Goal: Use online tool/utility: Use online tool/utility

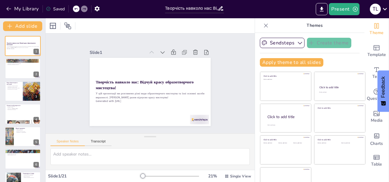
checkbox input "true"
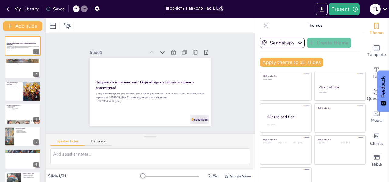
checkbox input "true"
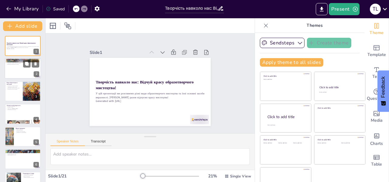
checkbox input "true"
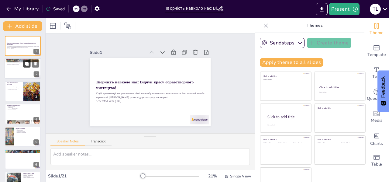
checkbox input "true"
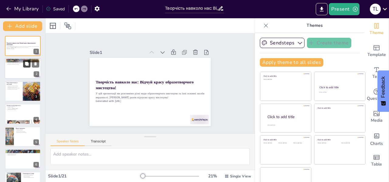
click at [24, 66] on button at bounding box center [26, 63] width 7 height 7
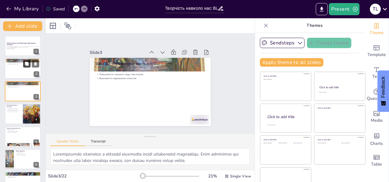
checkbox input "true"
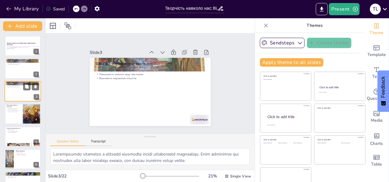
checkbox input "true"
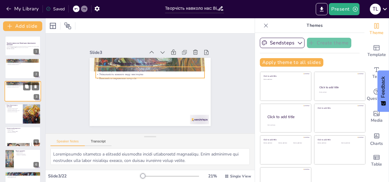
checkbox input "true"
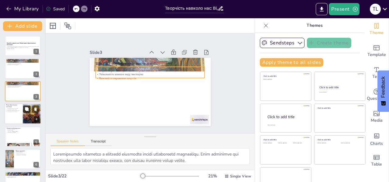
checkbox input "true"
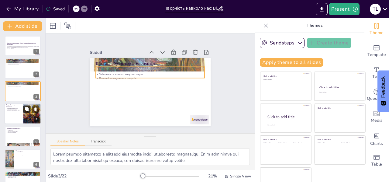
checkbox input "true"
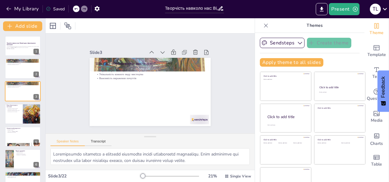
checkbox input "true"
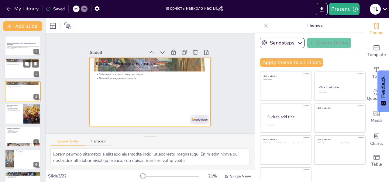
checkbox input "true"
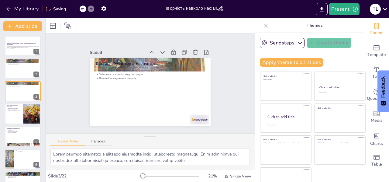
checkbox input "true"
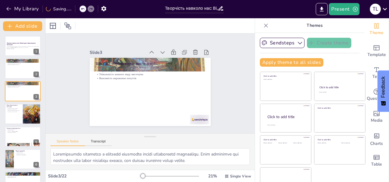
checkbox input "true"
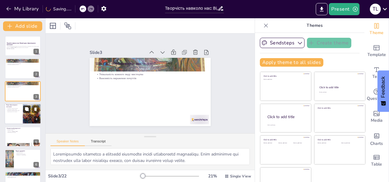
checkbox input "true"
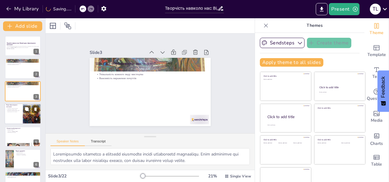
checkbox input "true"
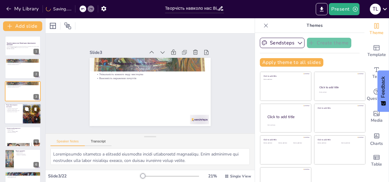
checkbox input "true"
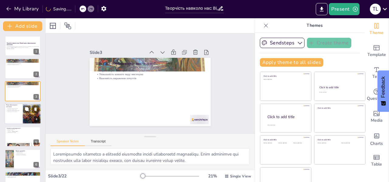
checkbox input "true"
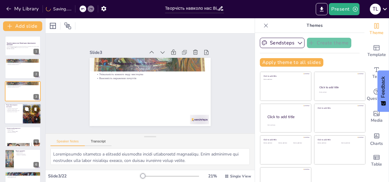
click at [22, 113] on div at bounding box center [23, 113] width 36 height 21
checkbox input "true"
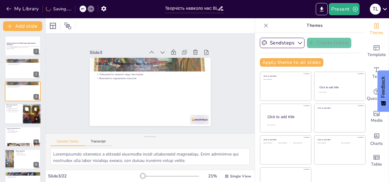
checkbox input "true"
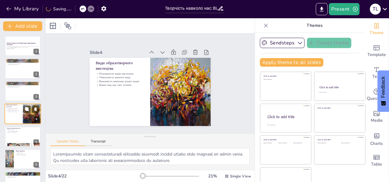
scroll to position [7, 0]
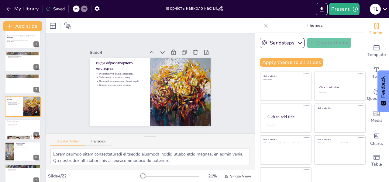
checkbox input "true"
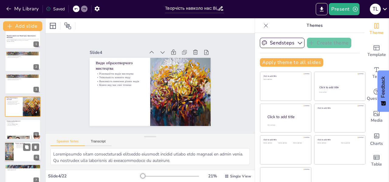
checkbox input "true"
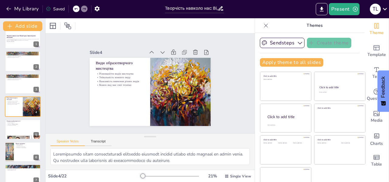
checkbox input "true"
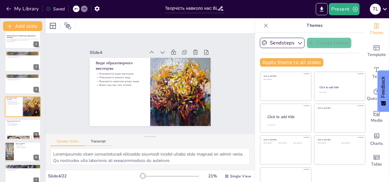
checkbox input "true"
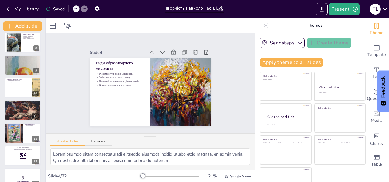
scroll to position [182, 0]
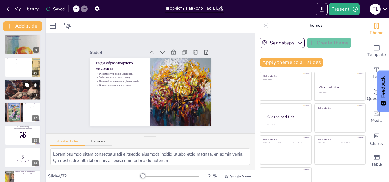
checkbox input "true"
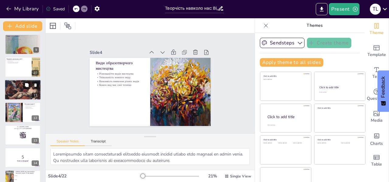
checkbox input "true"
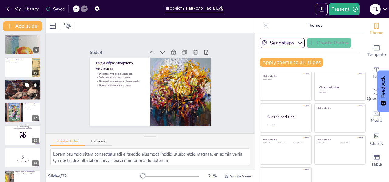
checkbox input "true"
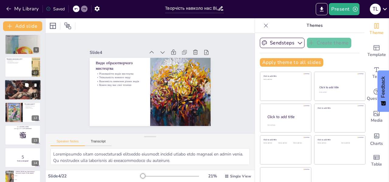
click at [19, 87] on div at bounding box center [23, 89] width 36 height 29
checkbox input "true"
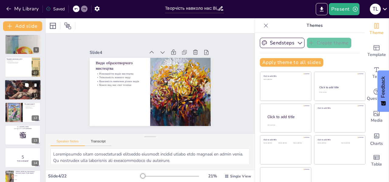
checkbox input "true"
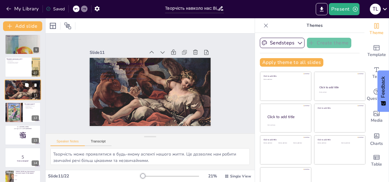
scroll to position [165, 0]
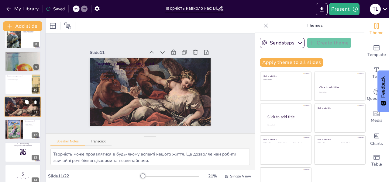
checkbox input "true"
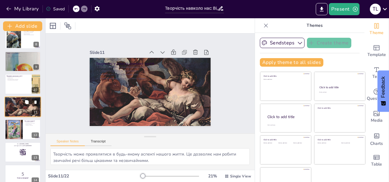
checkbox input "true"
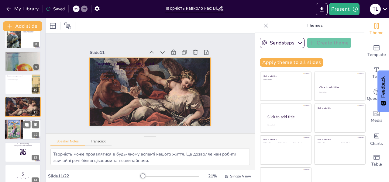
checkbox input "true"
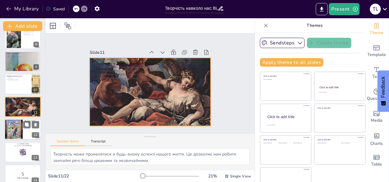
checkbox input "true"
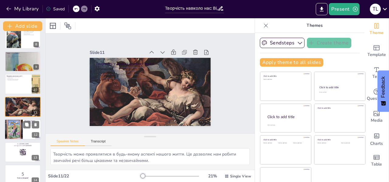
click at [15, 124] on div at bounding box center [14, 129] width 18 height 24
checkbox input "true"
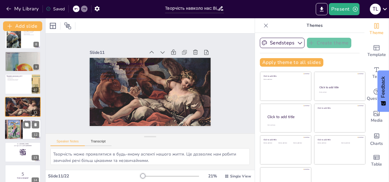
checkbox input "true"
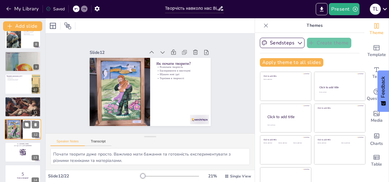
scroll to position [188, 0]
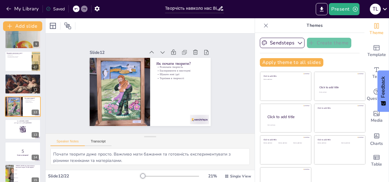
checkbox input "true"
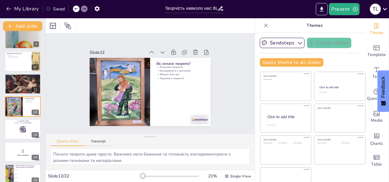
checkbox input "true"
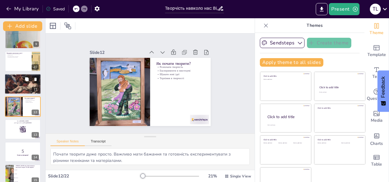
checkbox input "true"
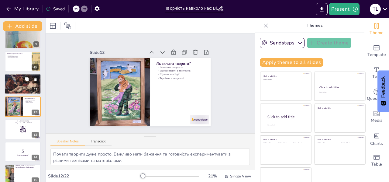
checkbox input "true"
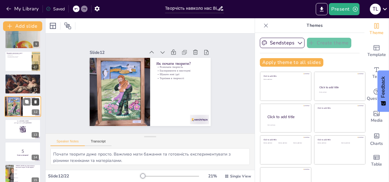
checkbox input "true"
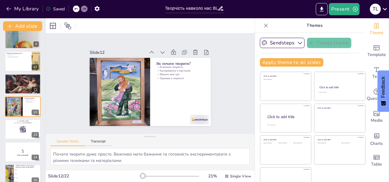
checkbox input "true"
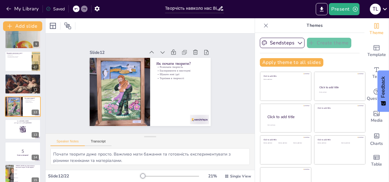
checkbox input "true"
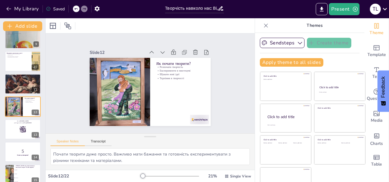
checkbox input "true"
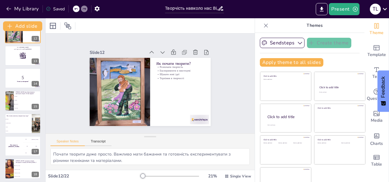
scroll to position [253, 0]
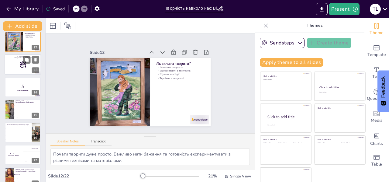
checkbox input "true"
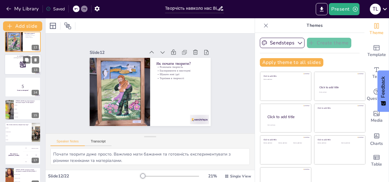
click at [21, 66] on rect at bounding box center [22, 64] width 7 height 7
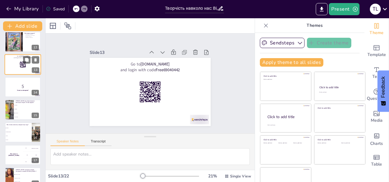
scroll to position [211, 0]
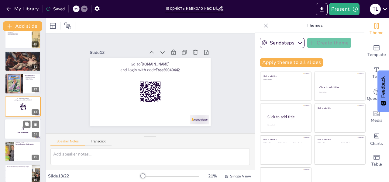
click at [25, 130] on p "5" at bounding box center [22, 128] width 33 height 7
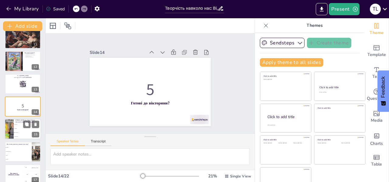
click at [18, 127] on li "Графіка" at bounding box center [27, 129] width 27 height 4
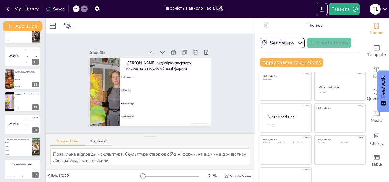
scroll to position [353, 0]
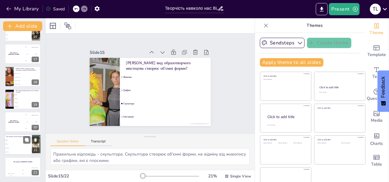
click at [15, 142] on li "Графіка" at bounding box center [18, 144] width 27 height 4
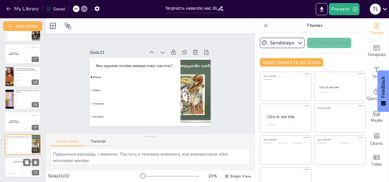
click at [18, 170] on div "200" at bounding box center [23, 173] width 12 height 7
